Goal: Task Accomplishment & Management: Use online tool/utility

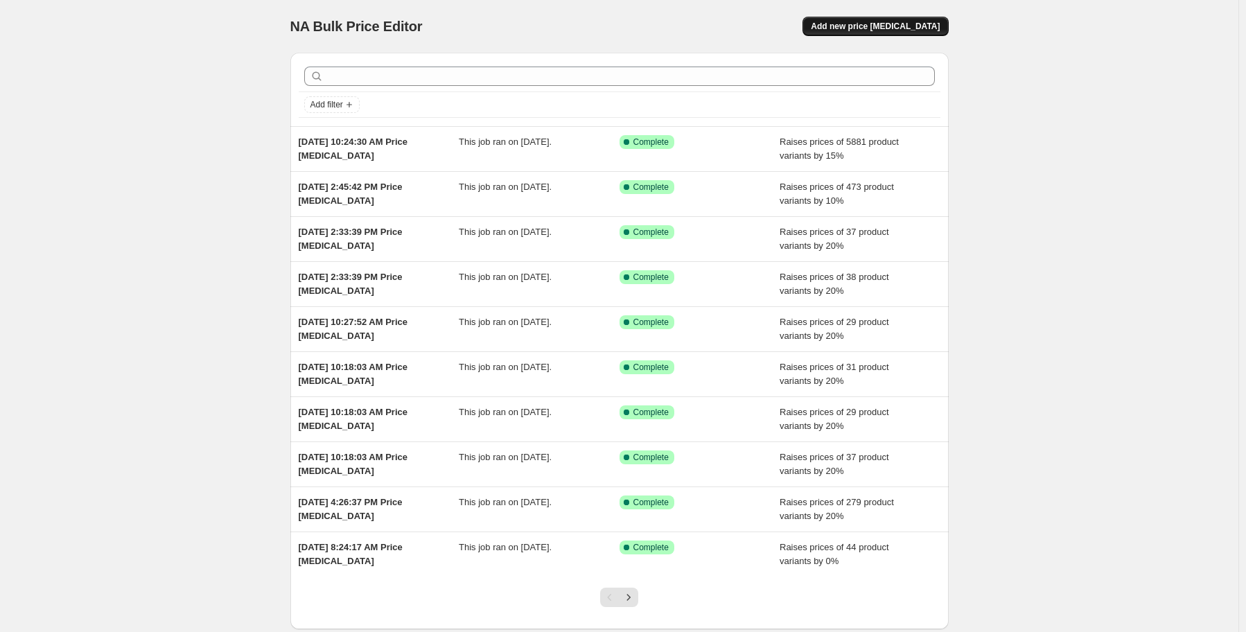
click at [889, 27] on span "Add new price [MEDICAL_DATA]" at bounding box center [875, 26] width 129 height 11
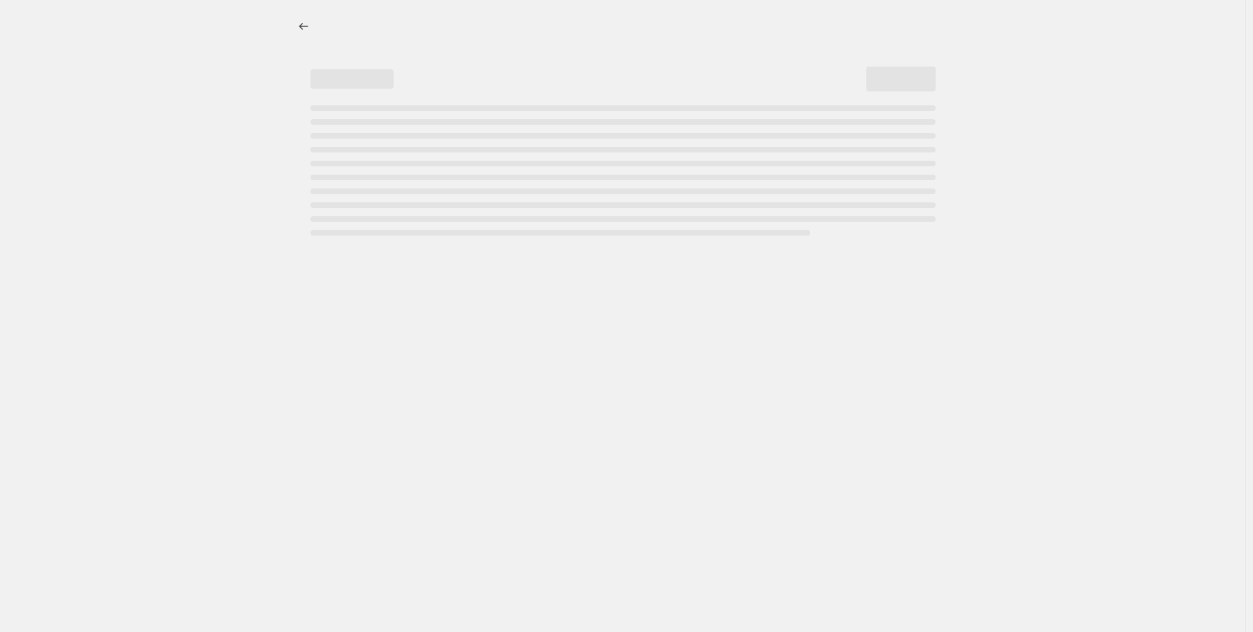
select select "percentage"
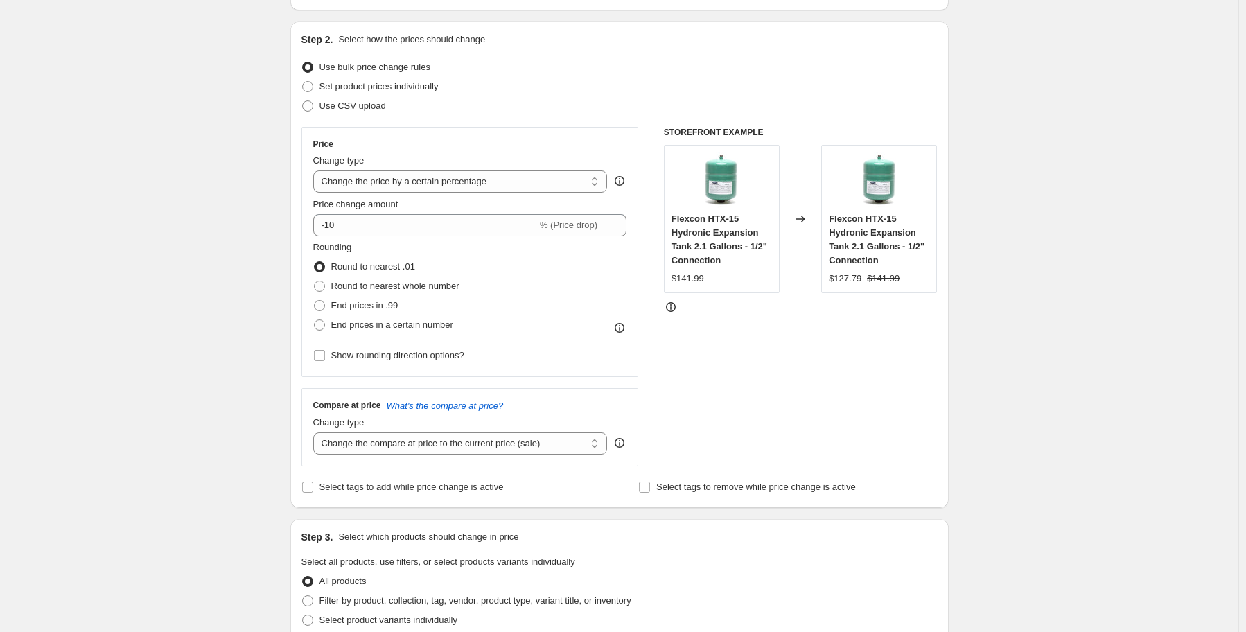
scroll to position [139, 0]
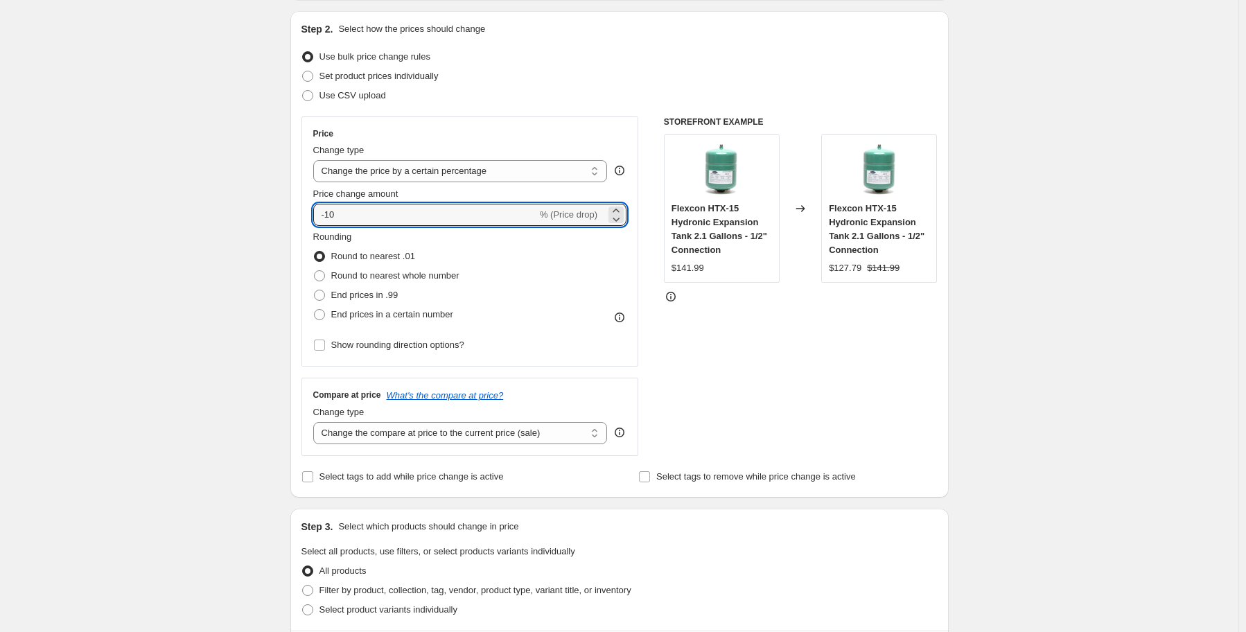
drag, startPoint x: 369, startPoint y: 213, endPoint x: 301, endPoint y: 210, distance: 68.0
click at [301, 210] on div "Step 2. Select how the prices should change Use bulk price change rules Set pro…" at bounding box center [619, 254] width 658 height 487
type input "10"
click at [272, 189] on div "Create new price [MEDICAL_DATA]. This page is ready Create new price [MEDICAL_D…" at bounding box center [619, 625] width 1239 height 1528
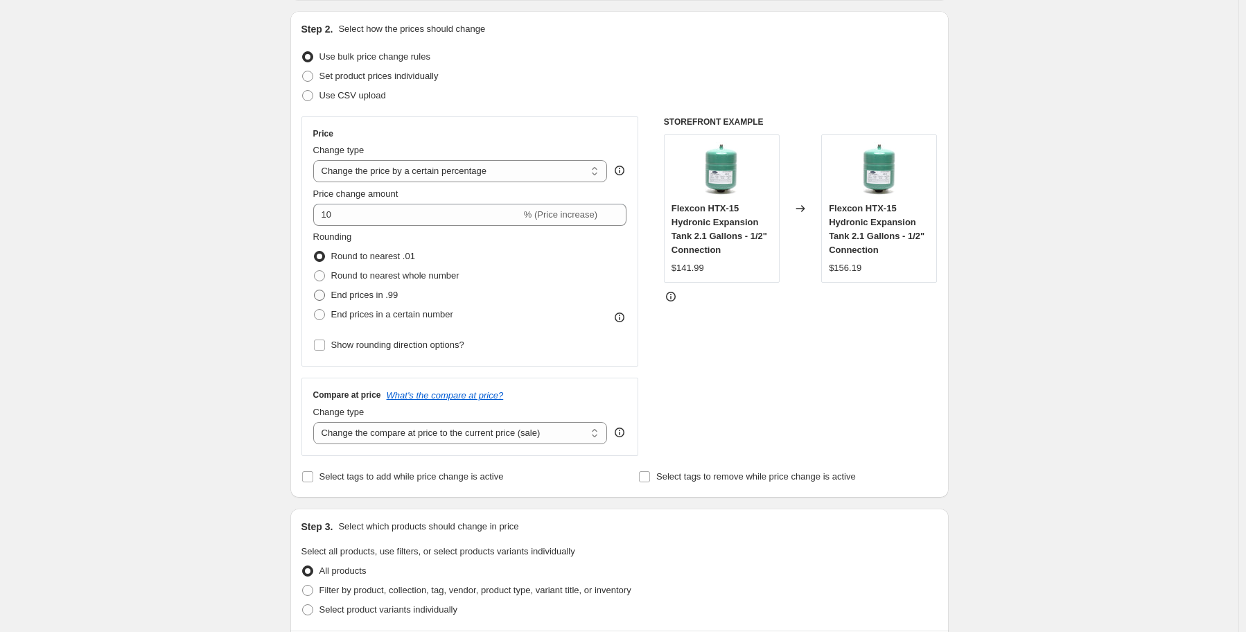
click at [325, 298] on span at bounding box center [319, 295] width 11 height 11
click at [315, 290] on input "End prices in .99" at bounding box center [314, 290] width 1 height 1
radio input "true"
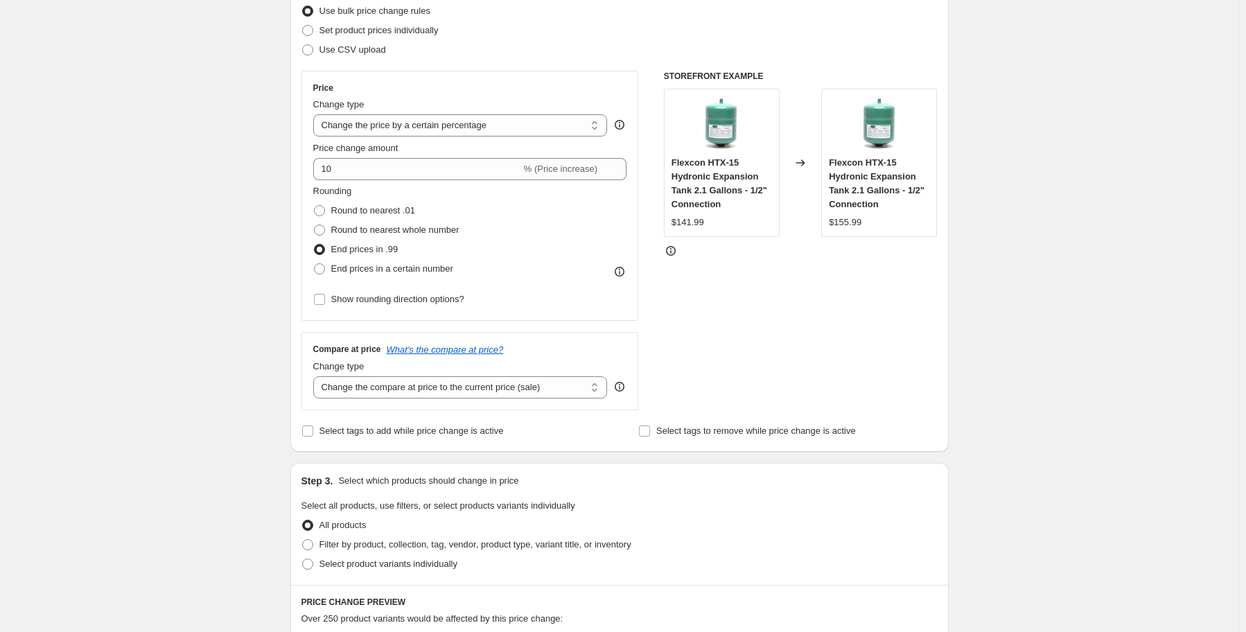
scroll to position [208, 0]
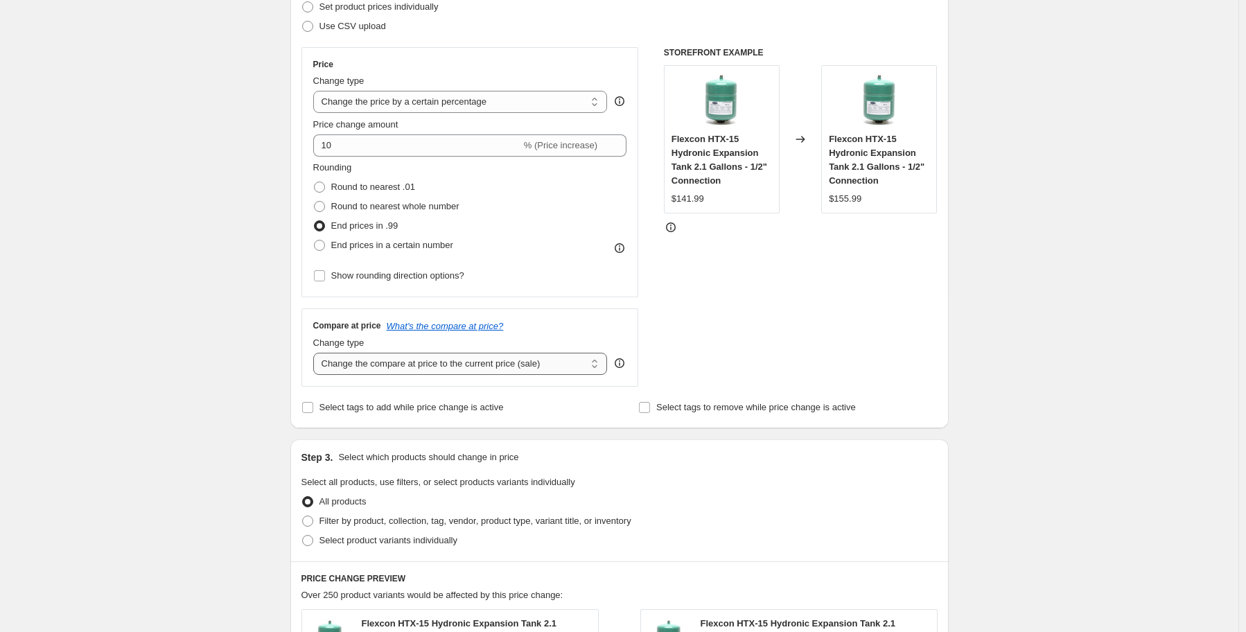
click at [580, 360] on select "Change the compare at price to the current price (sale) Change the compare at p…" at bounding box center [460, 364] width 295 height 22
select select "pp"
click at [316, 353] on select "Change the compare at price to the current price (sale) Change the compare at p…" at bounding box center [460, 364] width 295 height 22
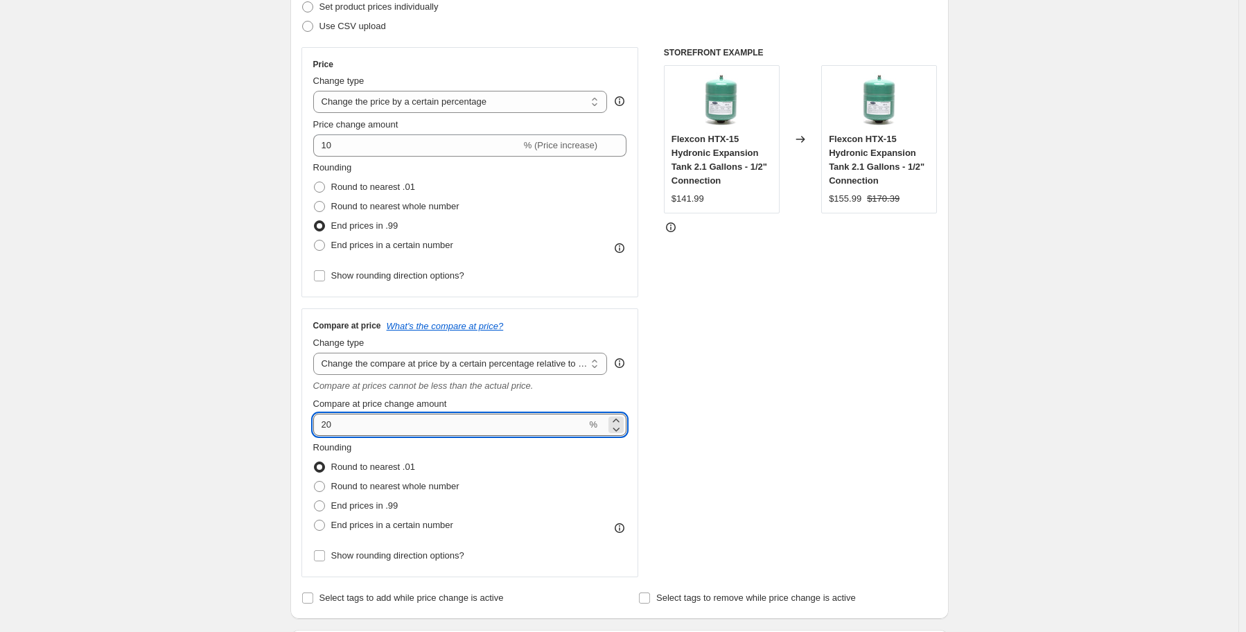
drag, startPoint x: 356, startPoint y: 426, endPoint x: 321, endPoint y: 426, distance: 34.7
click at [321, 426] on input "20" at bounding box center [450, 425] width 274 height 22
type input "10"
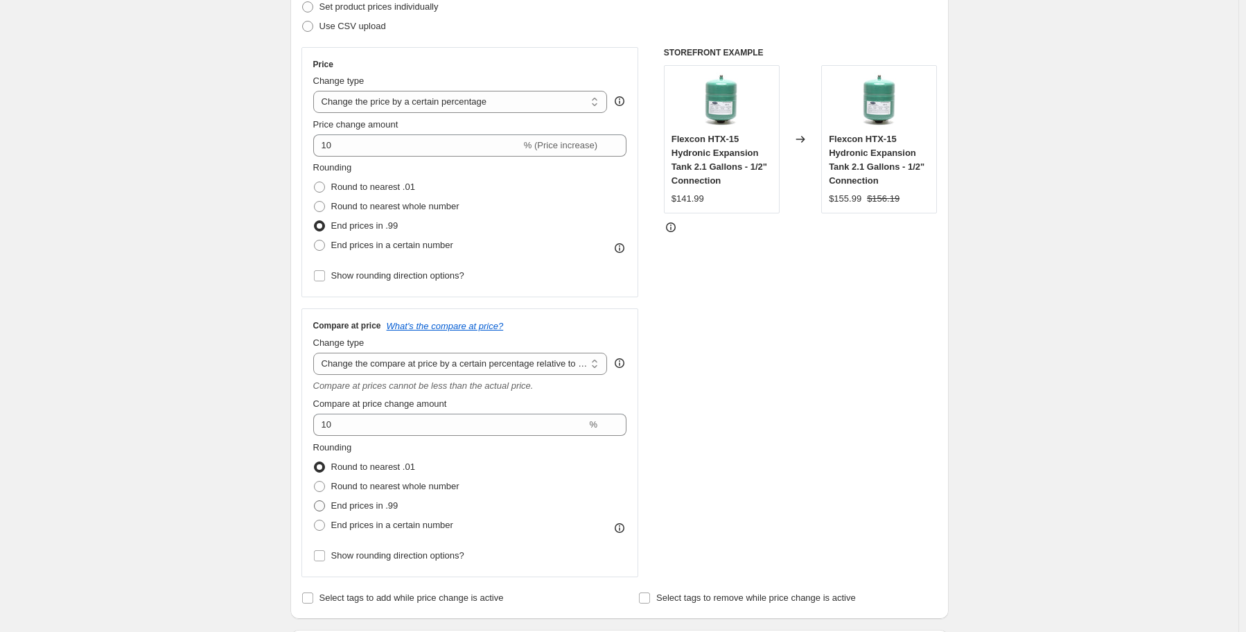
click at [322, 507] on span at bounding box center [319, 505] width 11 height 11
click at [315, 501] on input "End prices in .99" at bounding box center [314, 500] width 1 height 1
radio input "true"
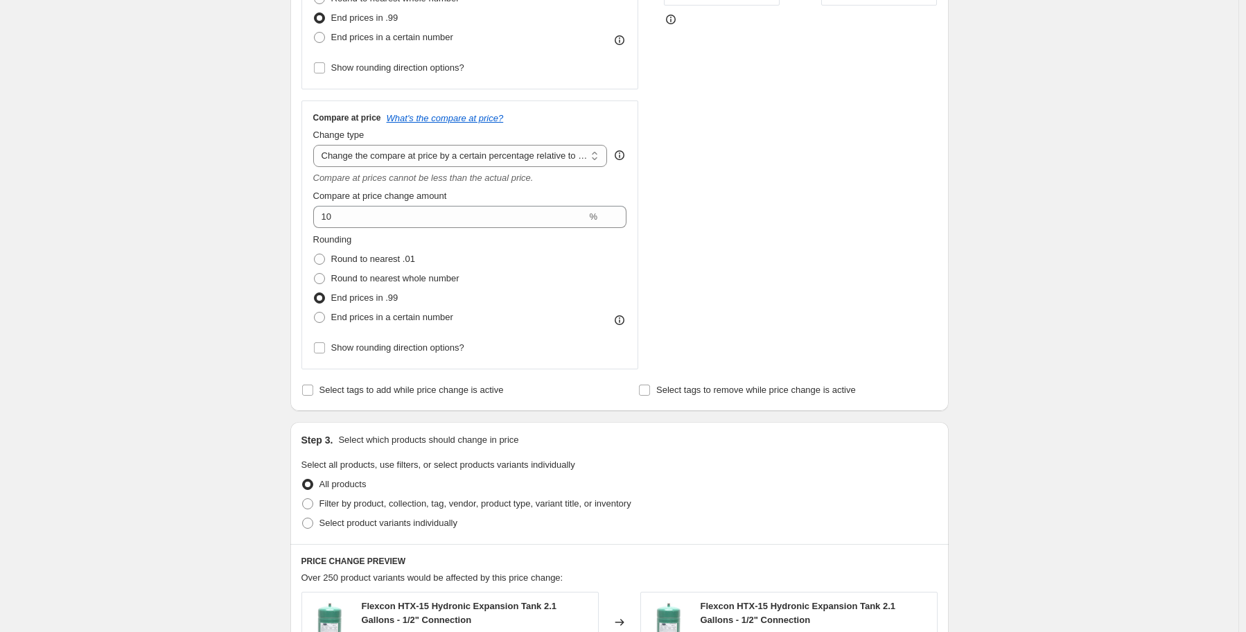
scroll to position [485, 0]
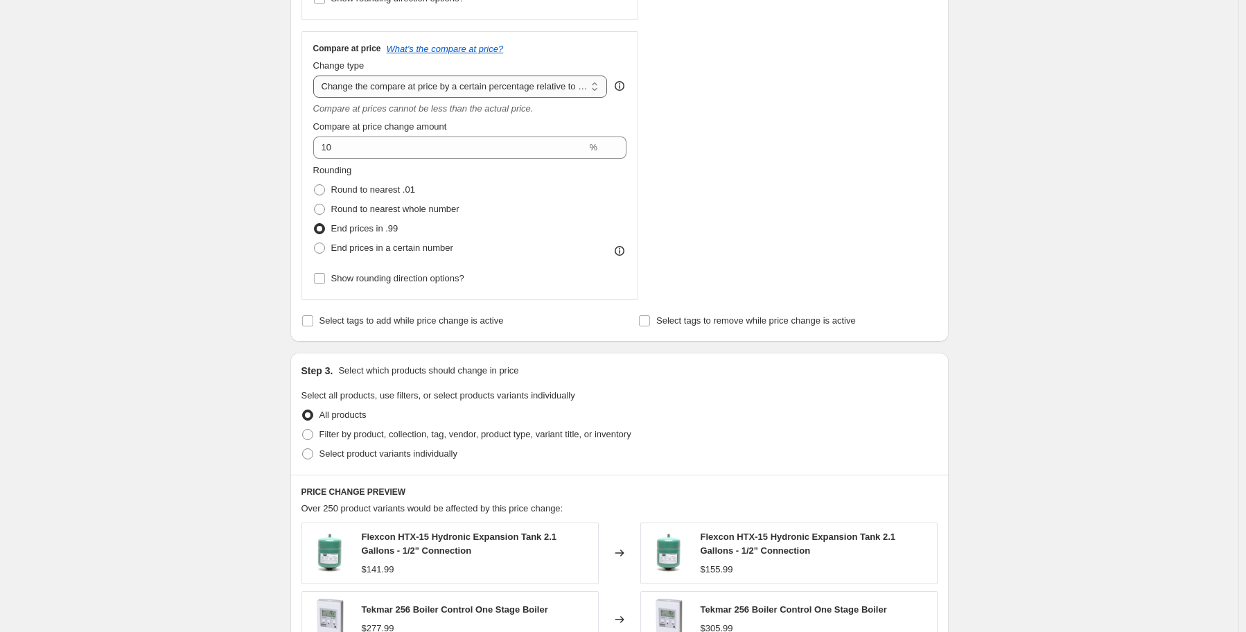
click at [520, 86] on select "Change the compare at price to the current price (sale) Change the compare at p…" at bounding box center [460, 87] width 295 height 22
select select "remove"
click at [316, 76] on select "Change the compare at price to the current price (sale) Change the compare at p…" at bounding box center [460, 87] width 295 height 22
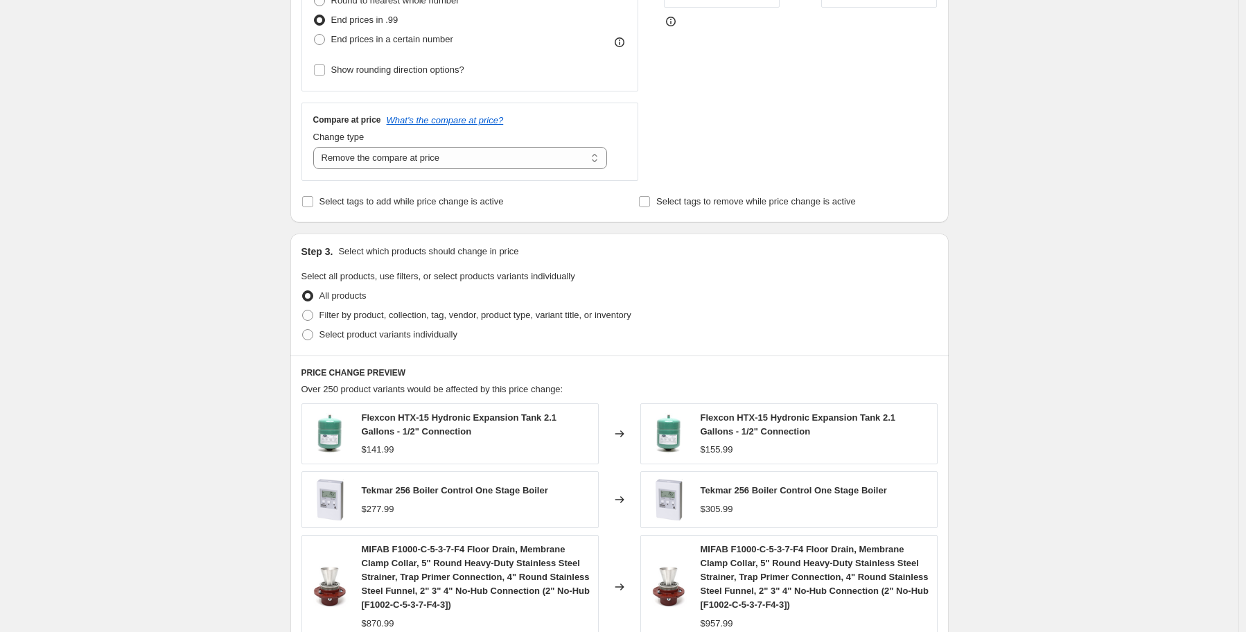
scroll to position [277, 0]
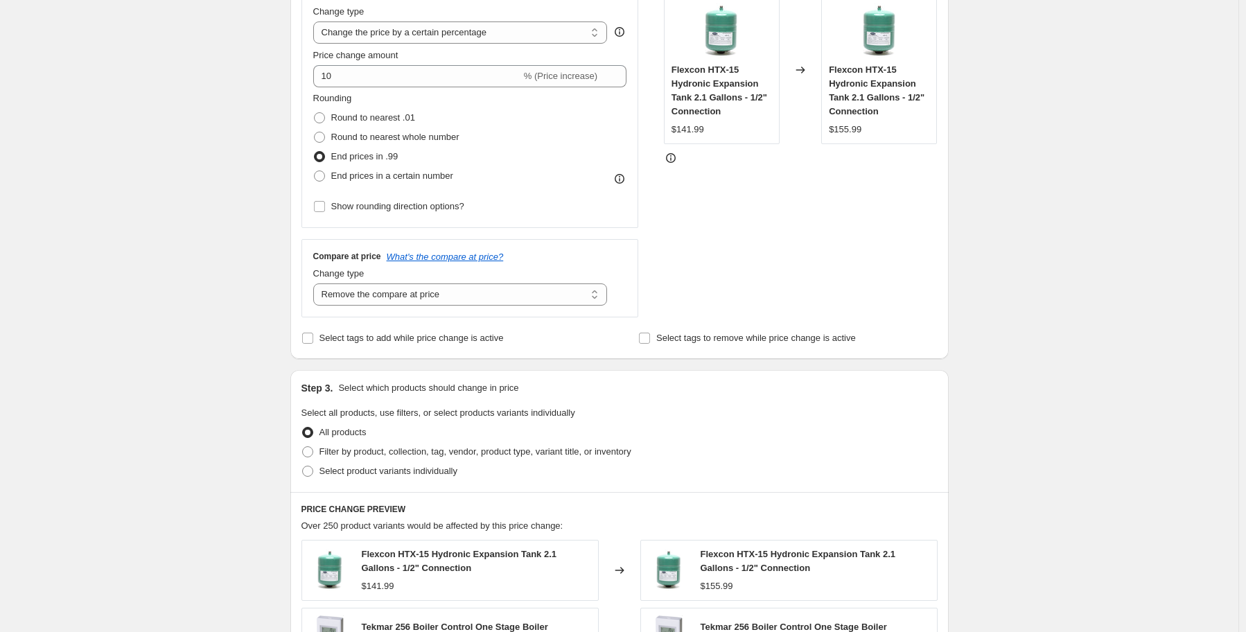
click at [218, 214] on div "Create new price [MEDICAL_DATA]. This page is ready Create new price [MEDICAL_D…" at bounding box center [619, 487] width 1239 height 1528
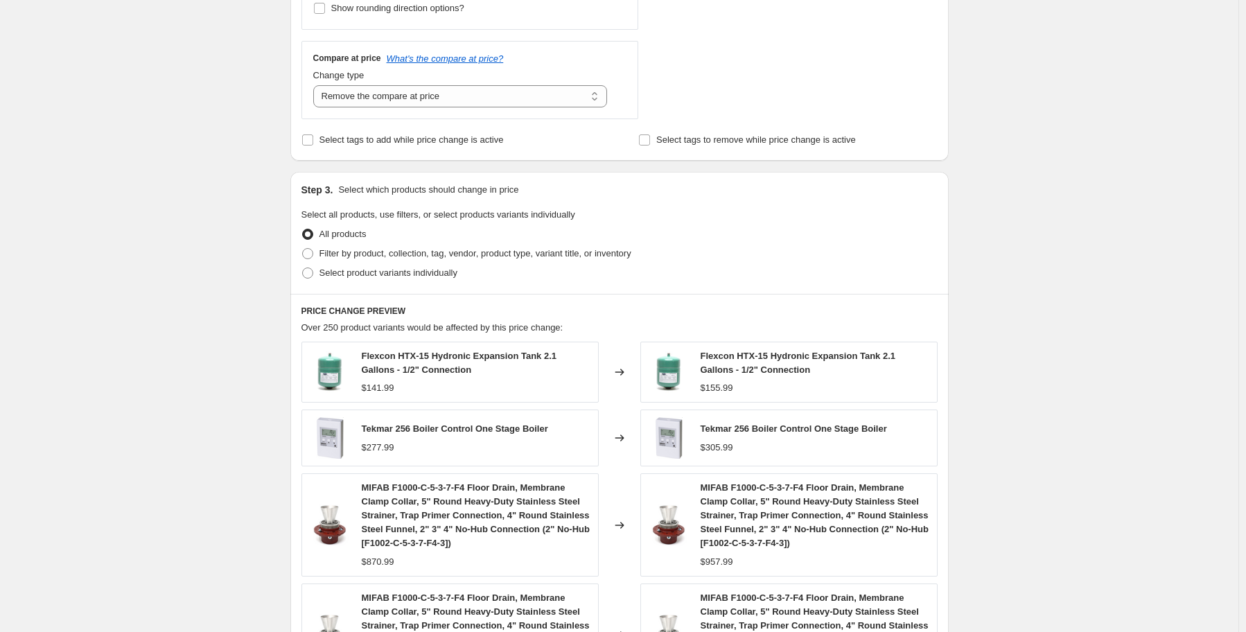
scroll to position [485, 0]
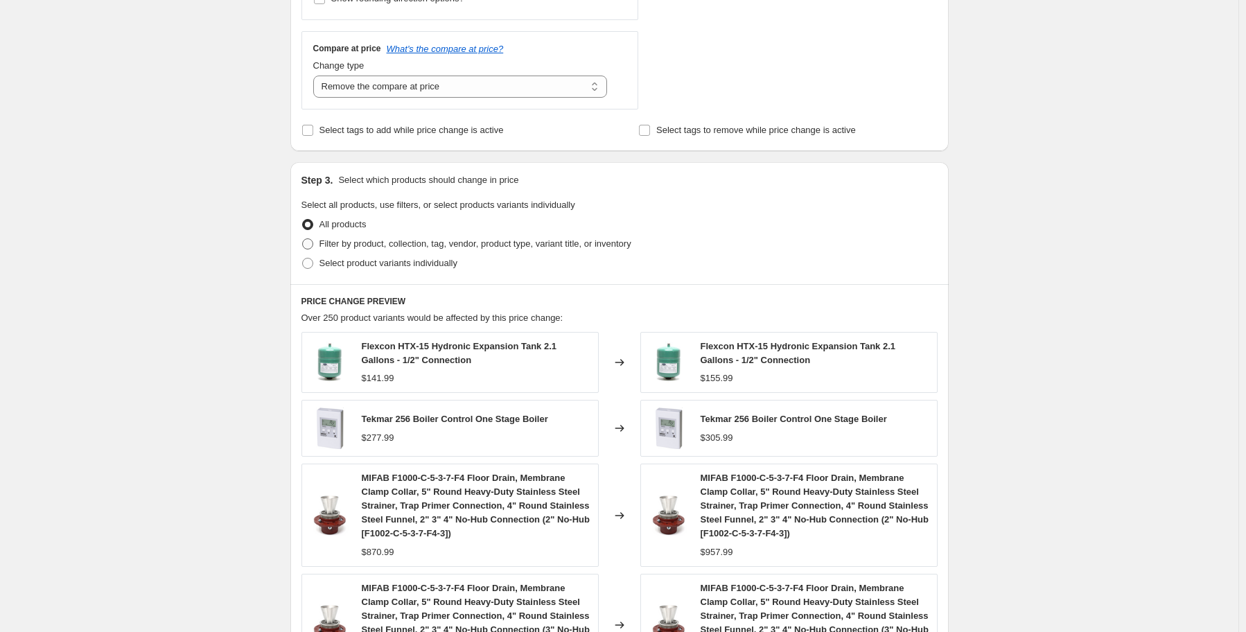
click at [310, 245] on span at bounding box center [307, 243] width 11 height 11
click at [303, 239] on input "Filter by product, collection, tag, vendor, product type, variant title, or inv…" at bounding box center [302, 238] width 1 height 1
radio input "true"
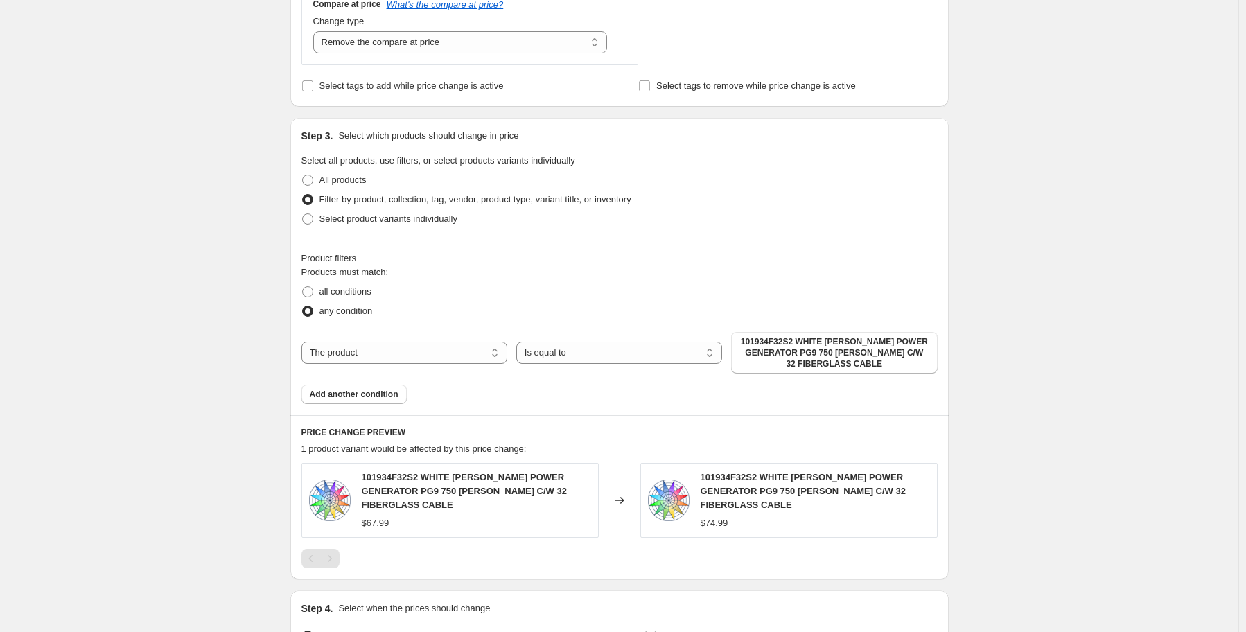
scroll to position [554, 0]
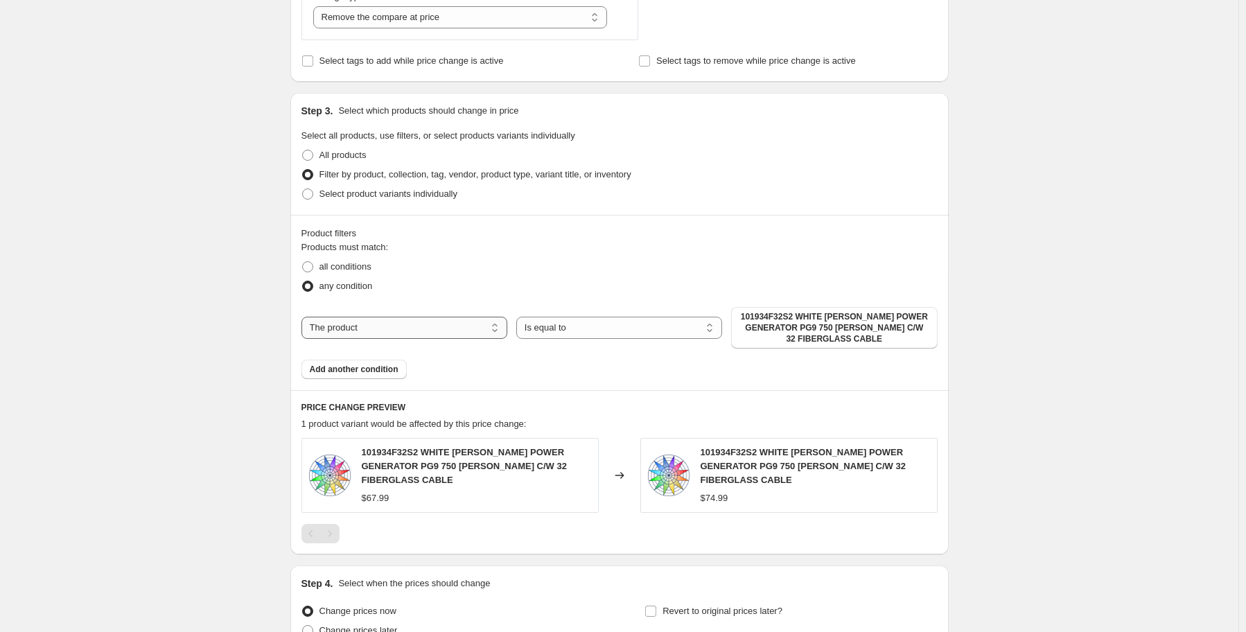
click at [479, 329] on select "The product The product's collection The product's tag The product's vendor The…" at bounding box center [404, 328] width 206 height 22
select select "vendor"
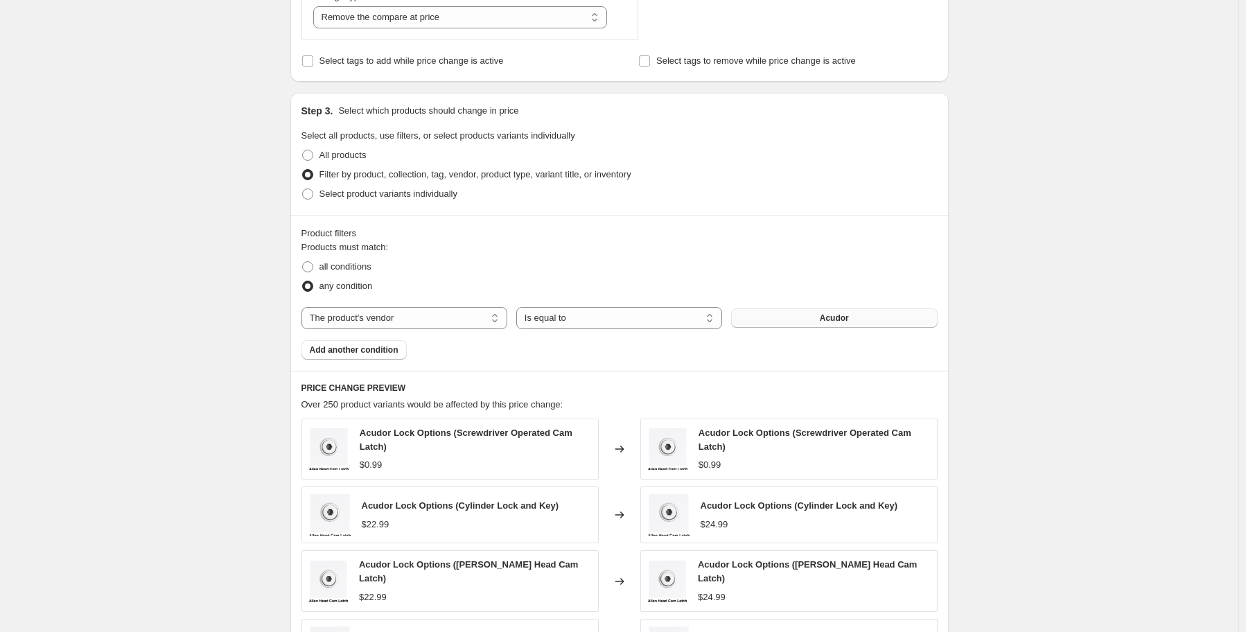
click at [815, 322] on button "Acudor" at bounding box center [834, 317] width 206 height 19
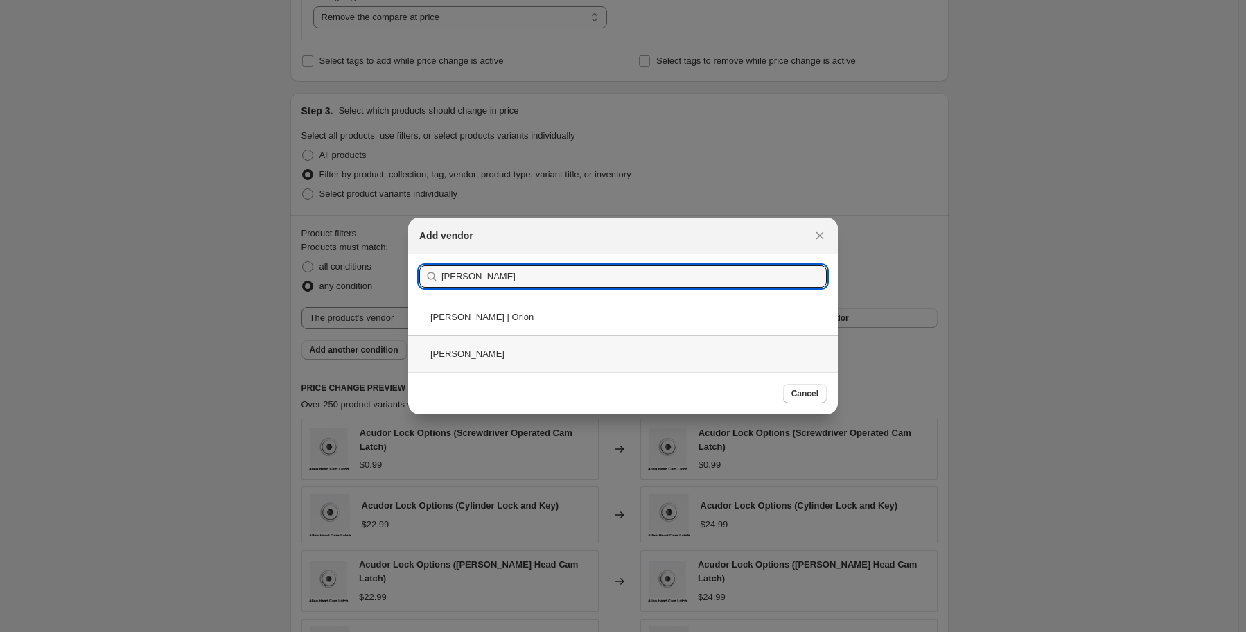
type input "[PERSON_NAME]"
click at [548, 365] on div "[PERSON_NAME]" at bounding box center [623, 353] width 430 height 37
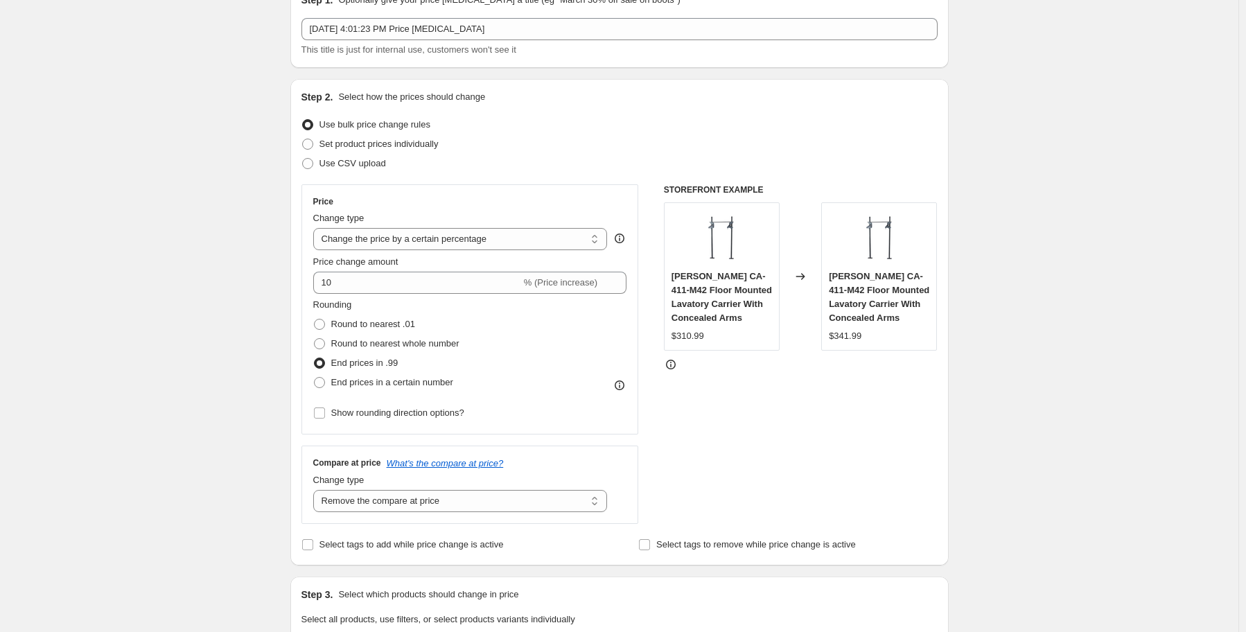
scroll to position [69, 0]
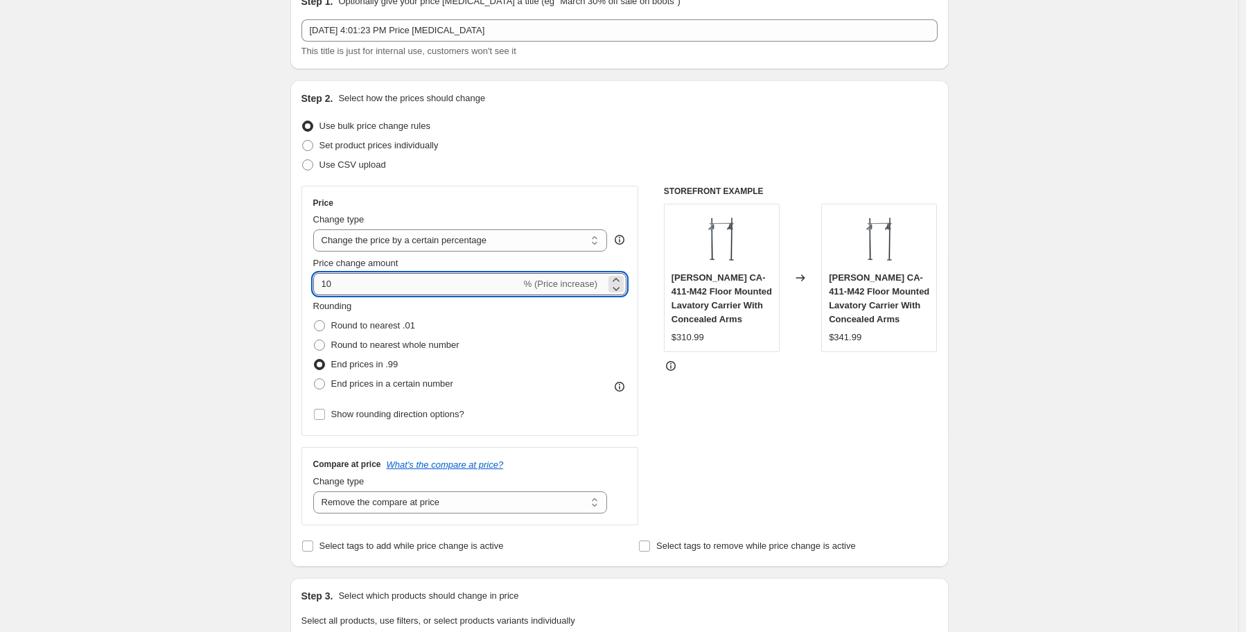
click at [351, 283] on input "10" at bounding box center [417, 284] width 208 height 22
type input "12"
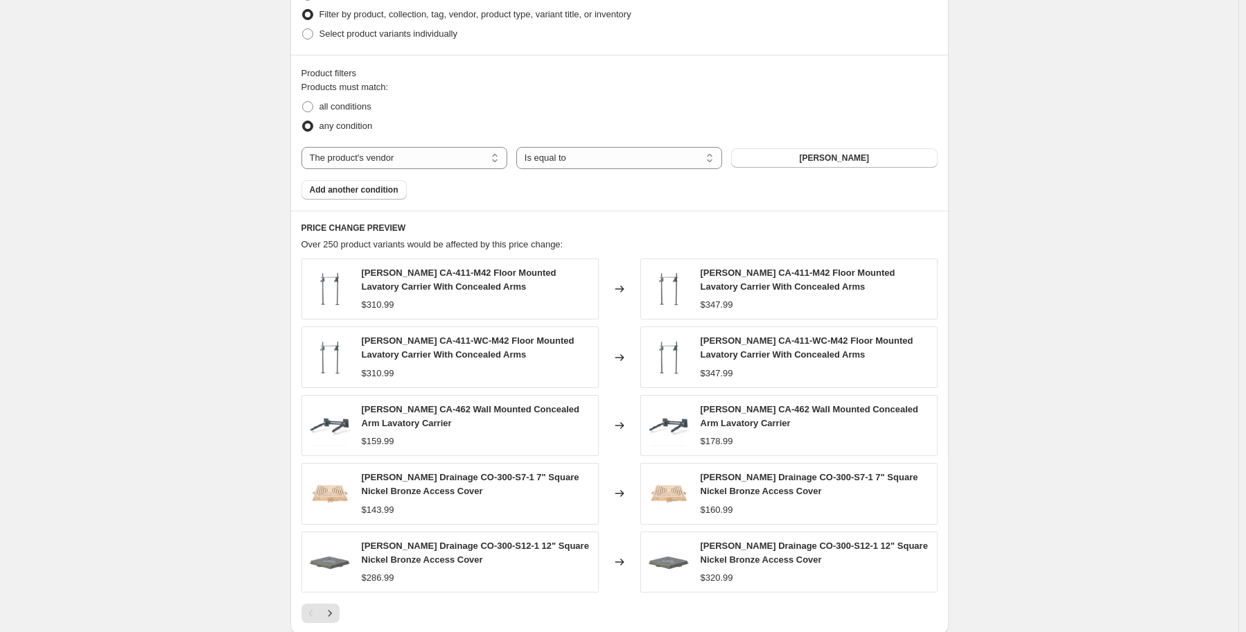
scroll to position [693, 0]
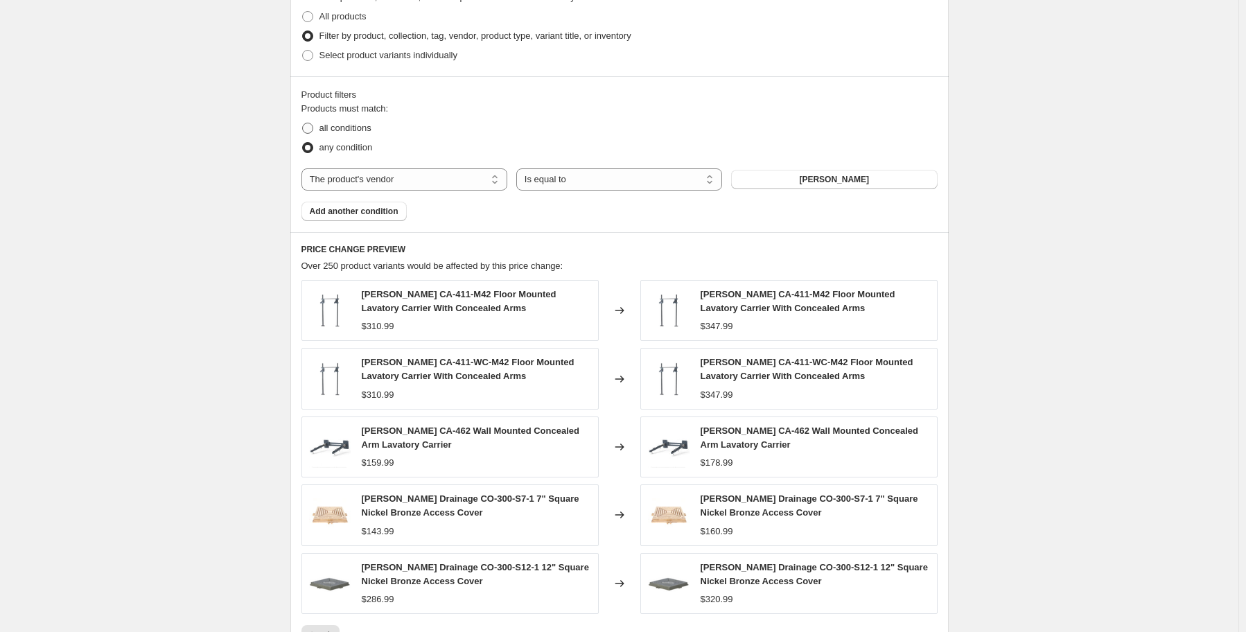
click at [306, 128] on span at bounding box center [307, 128] width 11 height 11
click at [303, 123] on input "all conditions" at bounding box center [302, 123] width 1 height 1
radio input "true"
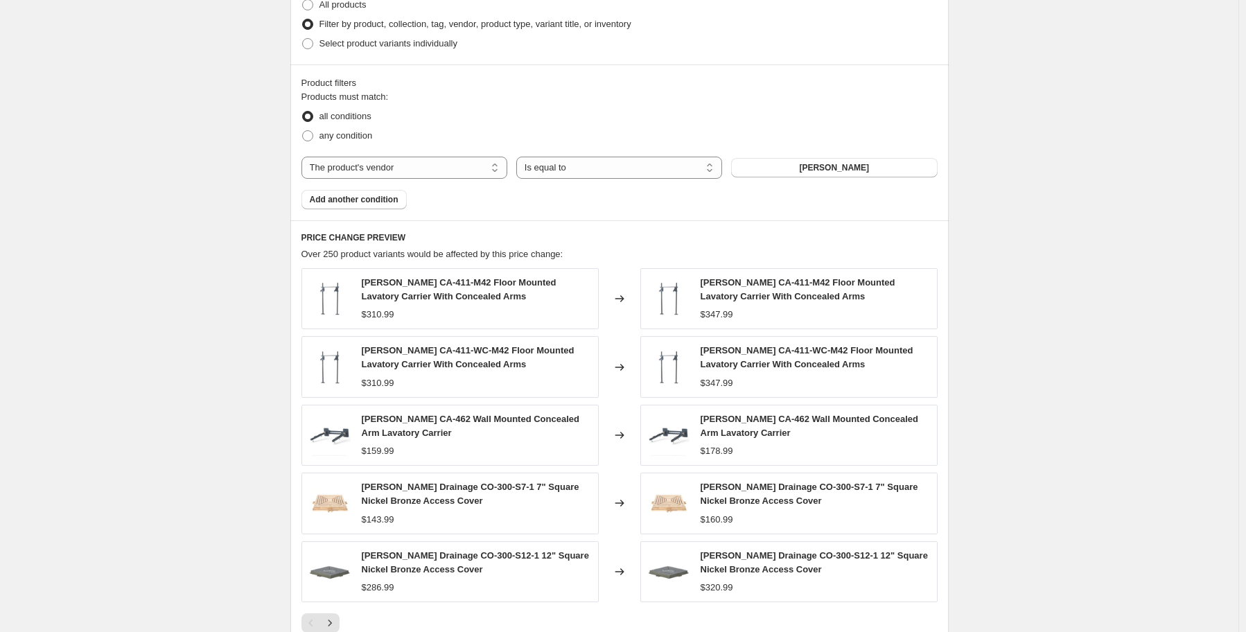
scroll to position [624, 0]
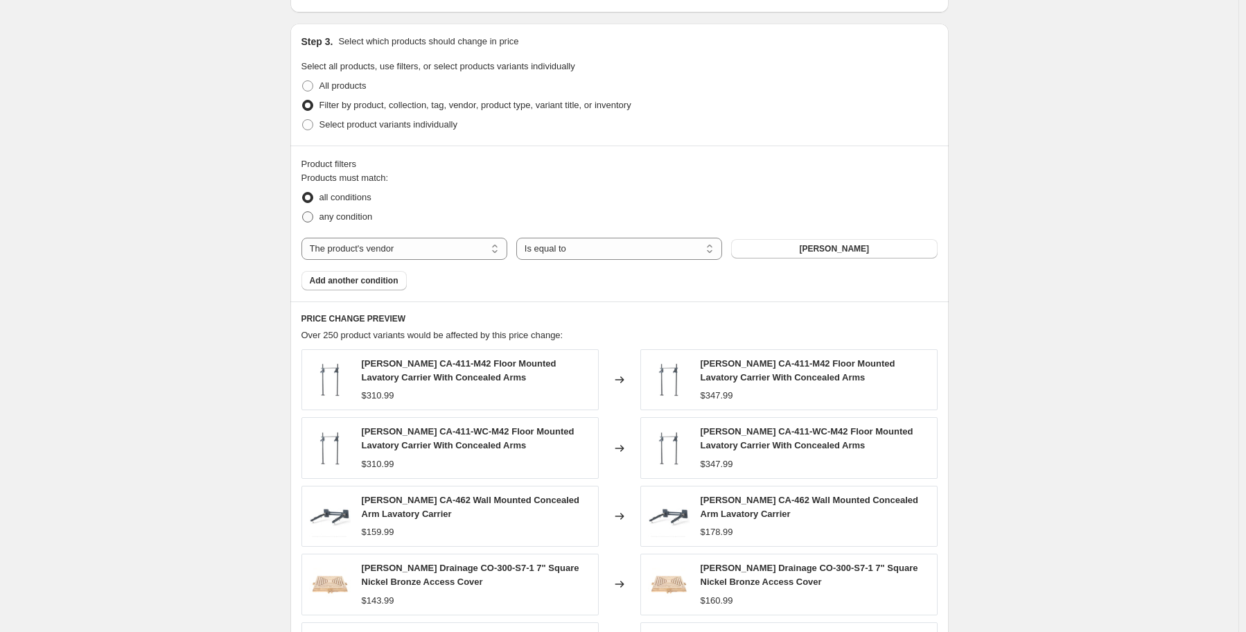
click at [312, 216] on span at bounding box center [307, 216] width 11 height 11
click at [303, 212] on input "any condition" at bounding box center [302, 211] width 1 height 1
radio input "true"
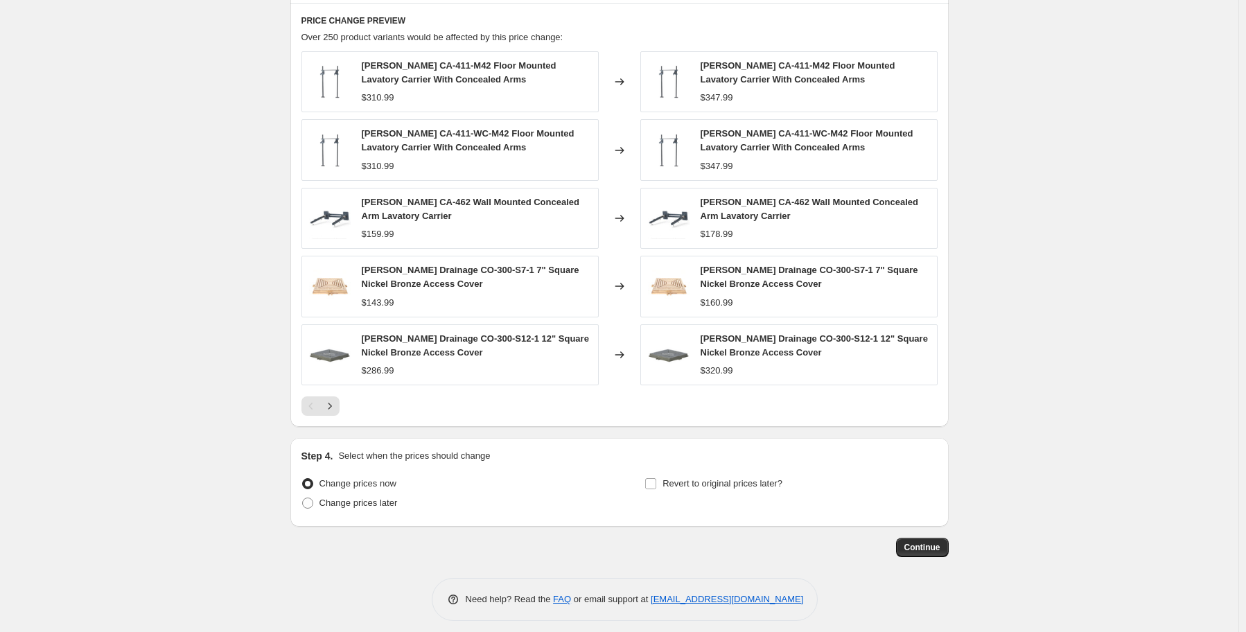
scroll to position [932, 0]
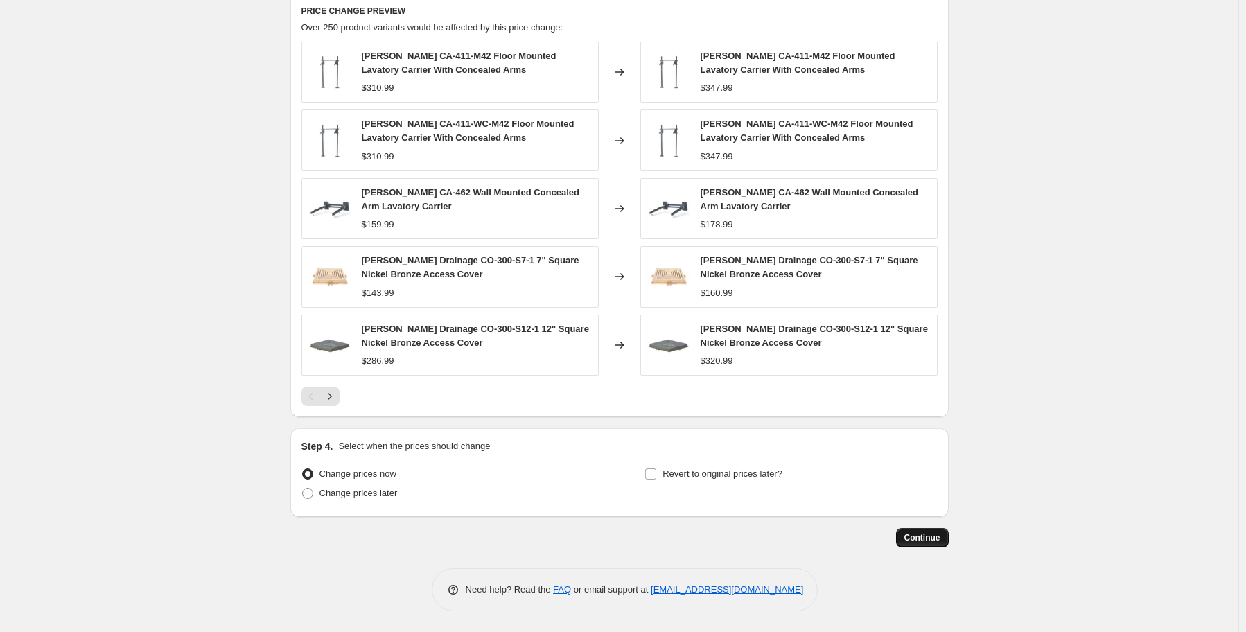
click at [935, 541] on span "Continue" at bounding box center [922, 537] width 36 height 11
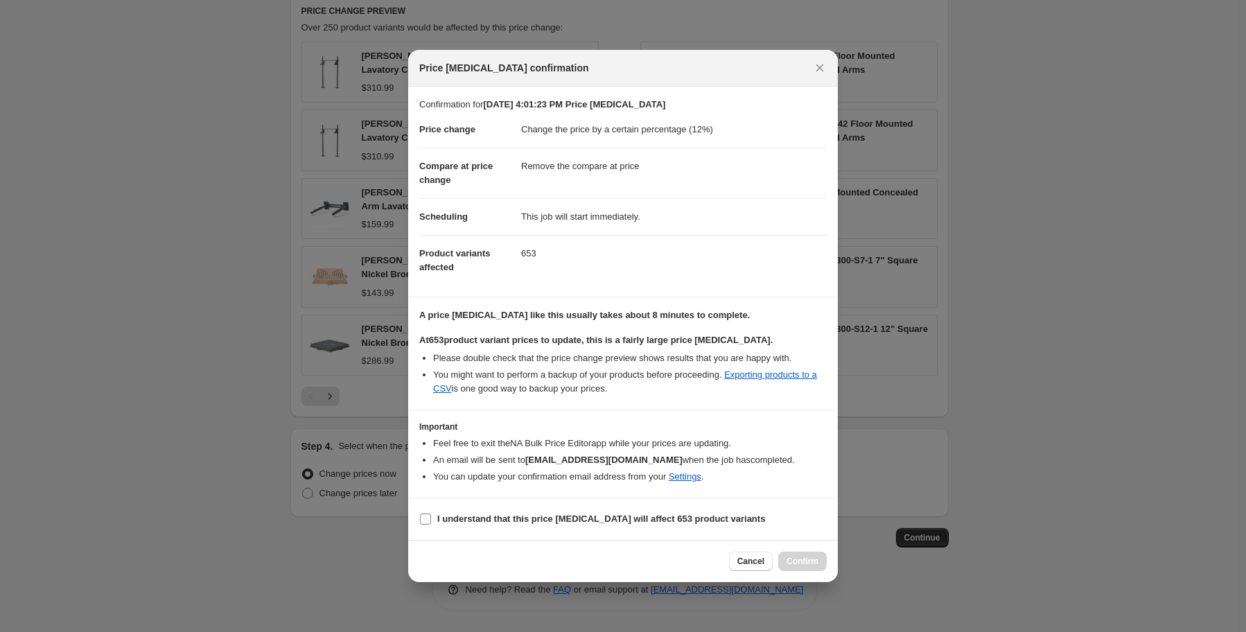
click at [429, 518] on input "I understand that this price [MEDICAL_DATA] will affect 653 product variants" at bounding box center [425, 519] width 11 height 11
checkbox input "true"
click at [812, 560] on span "Confirm" at bounding box center [803, 561] width 32 height 11
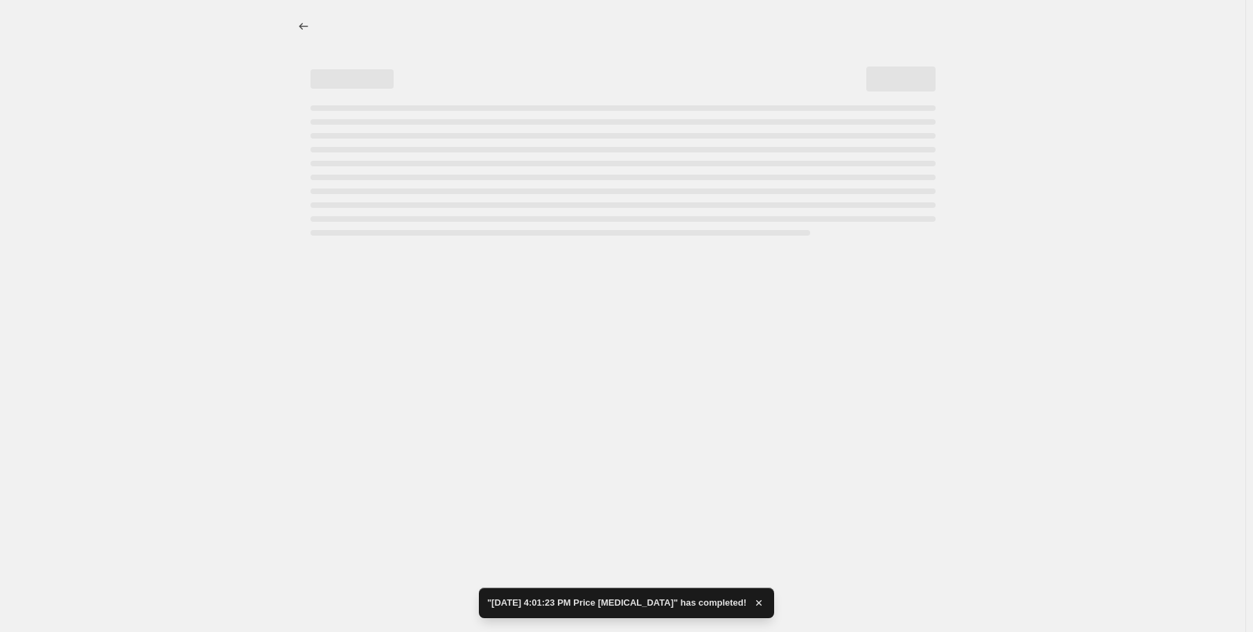
select select "percentage"
select select "remove"
select select "vendor"
